Goal: Check status

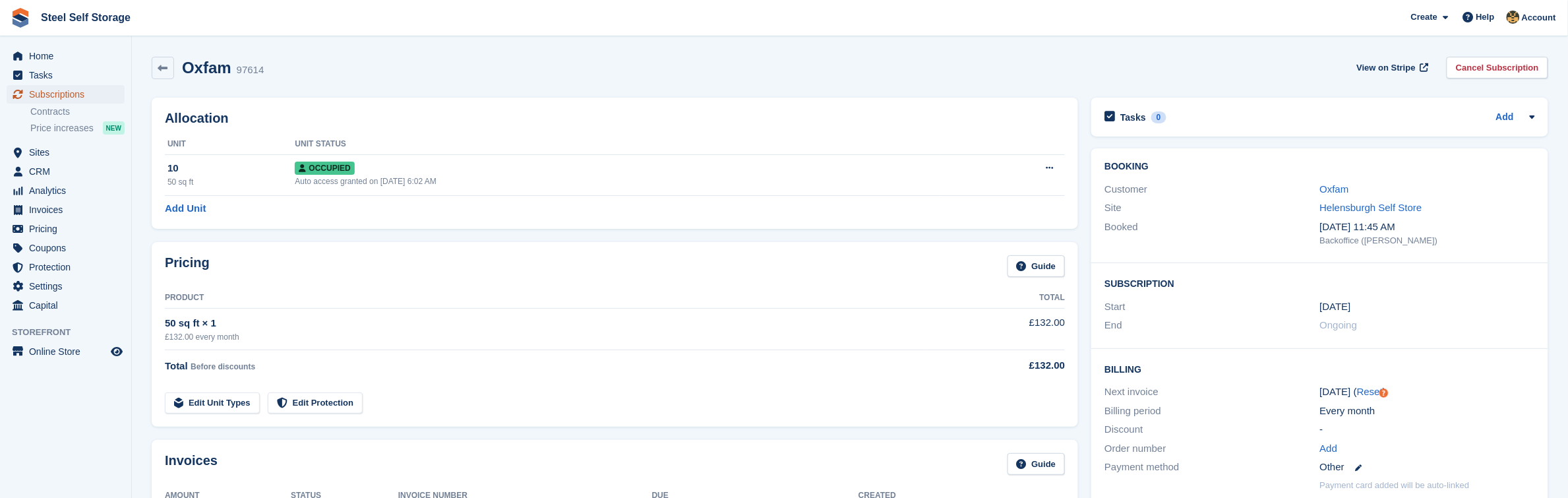
click at [70, 97] on span "Subscriptions" at bounding box center [69, 94] width 79 height 19
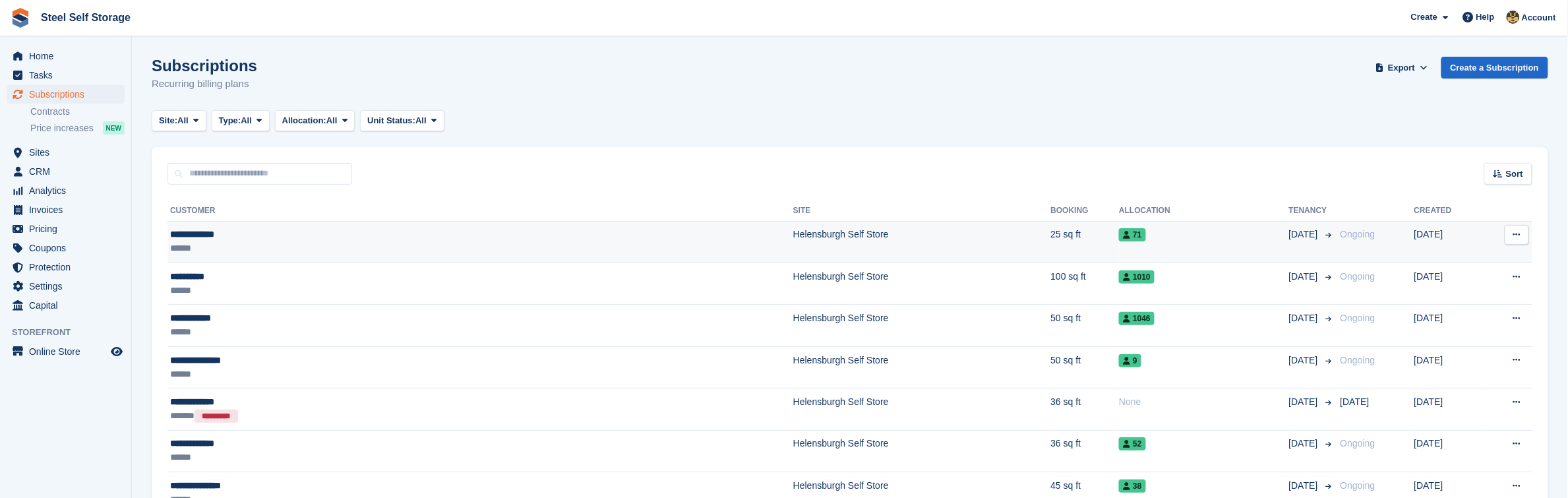
click at [299, 239] on div "**********" at bounding box center [341, 234] width 343 height 14
